Goal: Find specific page/section

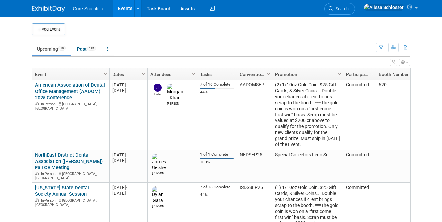
scroll to position [328, 0]
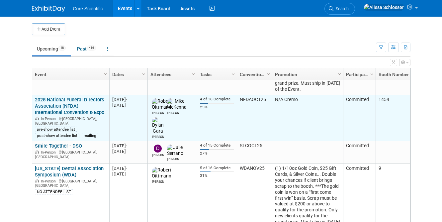
click at [76, 97] on link "2025 National Funeral Directors Association (NFDA) International Convention & E…" at bounding box center [69, 106] width 69 height 19
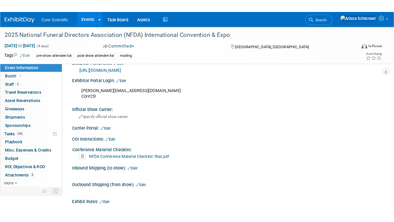
scroll to position [309, 0]
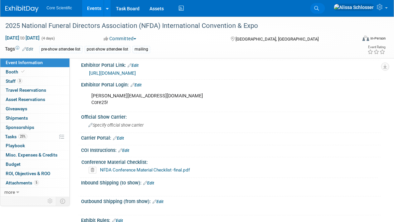
click at [325, 9] on link "Search" at bounding box center [317, 8] width 15 height 11
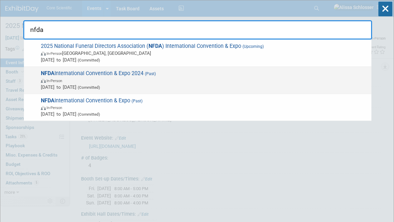
type input "nfda"
click at [143, 76] on span "NFDA International Convention & Expo 2024 (Past) In-Person [DATE] to [DATE] (Co…" at bounding box center [203, 80] width 329 height 20
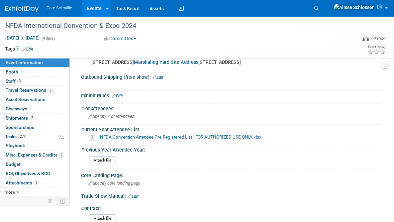
click at [164, 139] on link "NFDA Convention Attendee Pre-Registered List - FOR AUTHORIZED USE ONLY.xlsx" at bounding box center [180, 136] width 161 height 5
